Goal: Task Accomplishment & Management: Complete application form

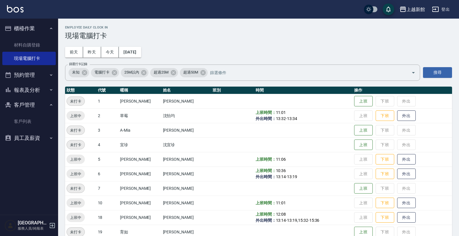
scroll to position [73, 0]
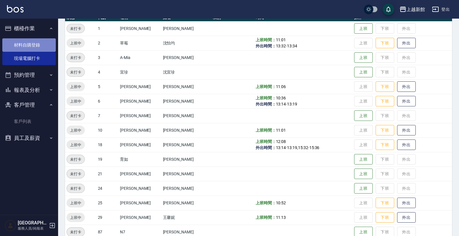
click at [34, 38] on link "材料自購登錄" at bounding box center [28, 44] width 53 height 13
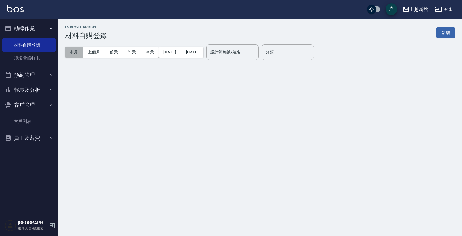
click at [72, 52] on button "本月" at bounding box center [74, 52] width 18 height 11
click at [71, 51] on button "本月" at bounding box center [74, 52] width 18 height 11
click at [247, 55] on input "設計師編號/姓名" at bounding box center [232, 52] width 47 height 10
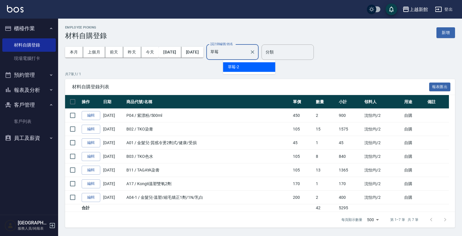
type input "草"
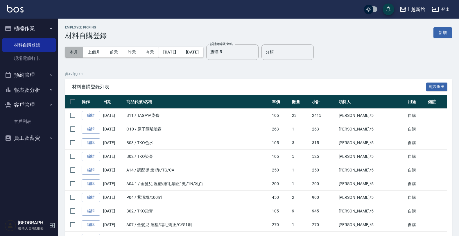
click at [73, 53] on button "本月" at bounding box center [74, 52] width 18 height 11
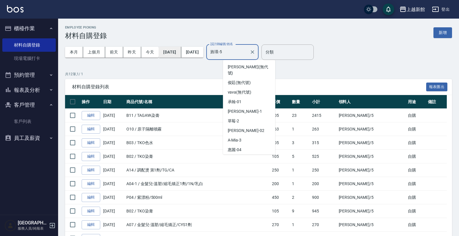
drag, startPoint x: 254, startPoint y: 53, endPoint x: 167, endPoint y: 49, distance: 87.2
click at [181, 49] on div "本月 上個月 [DATE] [DATE] [DATE] [DATE] [DATE] 設計師編號/姓名 [PERSON_NAME]-5 設計師編號/姓名" at bounding box center [161, 52] width 193 height 25
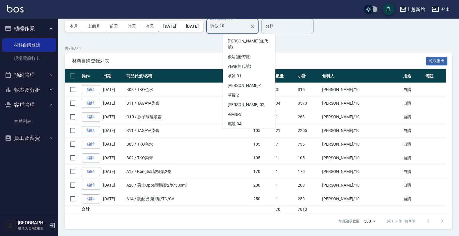
scroll to position [51, 0]
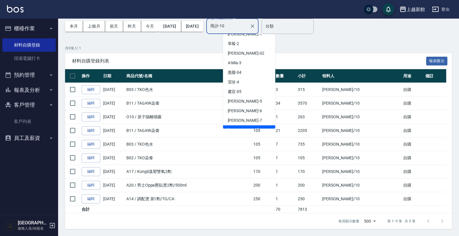
drag, startPoint x: 252, startPoint y: 28, endPoint x: 116, endPoint y: 57, distance: 139.1
click at [116, 57] on div "Employee Picking 材料自購登錄 新增 本月 上個月 [DATE] [DATE] [DATE] [DATE] [DATE] 設計師編號/姓名 […" at bounding box center [258, 114] width 401 height 243
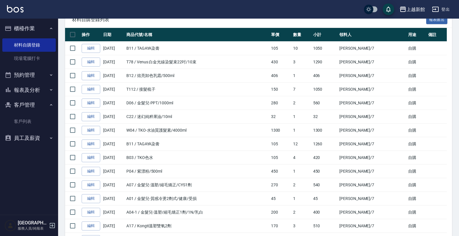
scroll to position [0, 0]
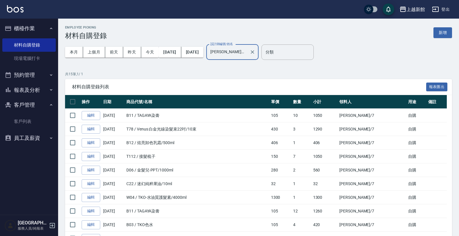
type input "[PERSON_NAME]卡-7"
